Goal: Task Accomplishment & Management: Use online tool/utility

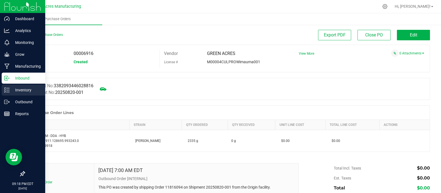
click at [22, 90] on p "Inventory" at bounding box center [26, 90] width 33 height 7
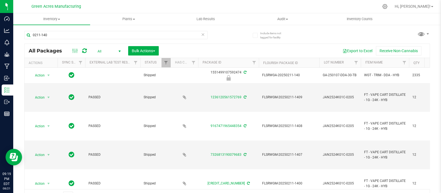
click at [120, 50] on span "select" at bounding box center [119, 51] width 4 height 4
click at [107, 61] on li "Active Only" at bounding box center [108, 60] width 30 height 8
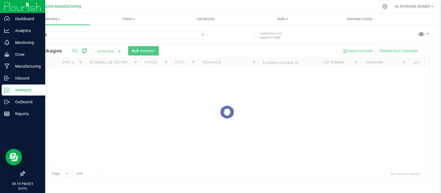
click at [23, 89] on p "Inventory" at bounding box center [26, 90] width 33 height 7
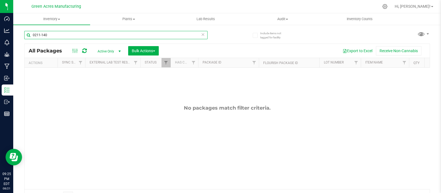
drag, startPoint x: 49, startPoint y: 34, endPoint x: 24, endPoint y: 39, distance: 25.8
click at [24, 39] on div "0211-140" at bounding box center [115, 35] width 183 height 8
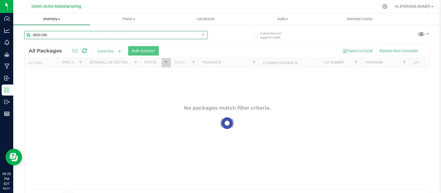
type input "0820-290"
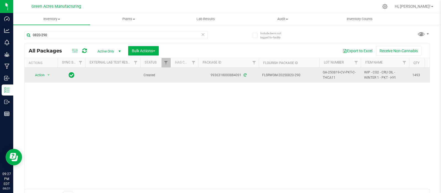
click at [341, 79] on span "GA-250819-CV-PKT-C-THCA11" at bounding box center [340, 75] width 35 height 10
drag, startPoint x: 358, startPoint y: 75, endPoint x: 316, endPoint y: 79, distance: 42.7
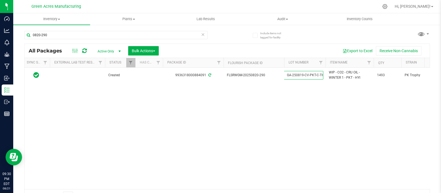
scroll to position [0, 41]
